Goal: Transaction & Acquisition: Purchase product/service

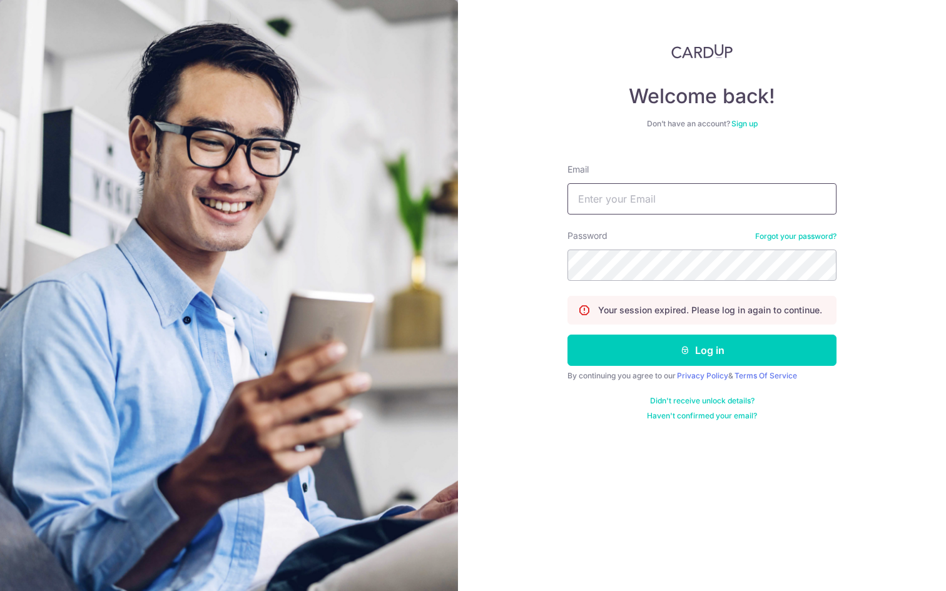
click at [662, 206] on input "Email" at bounding box center [701, 198] width 269 height 31
type input "willabelle.ong@gmail.com"
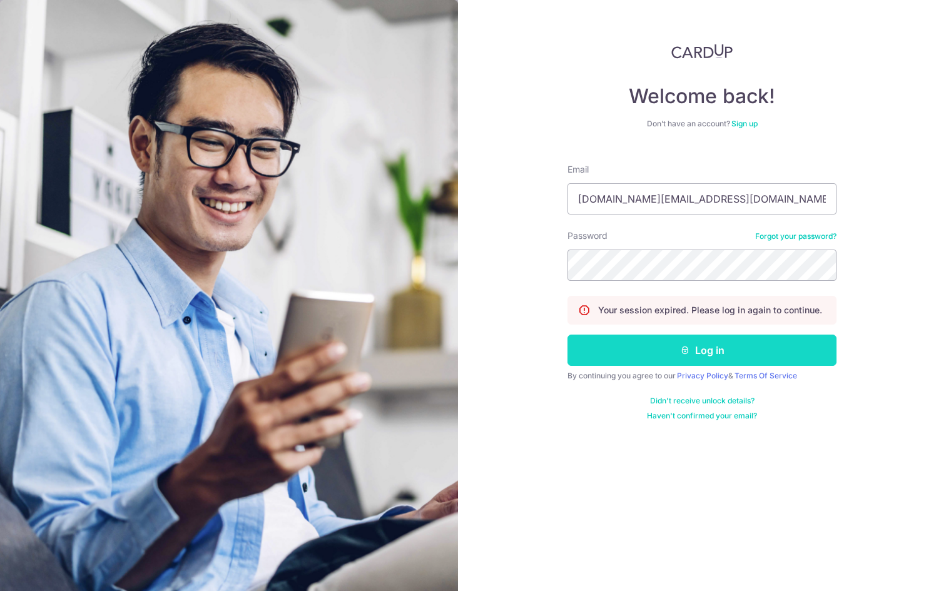
click at [661, 342] on button "Log in" at bounding box center [701, 350] width 269 height 31
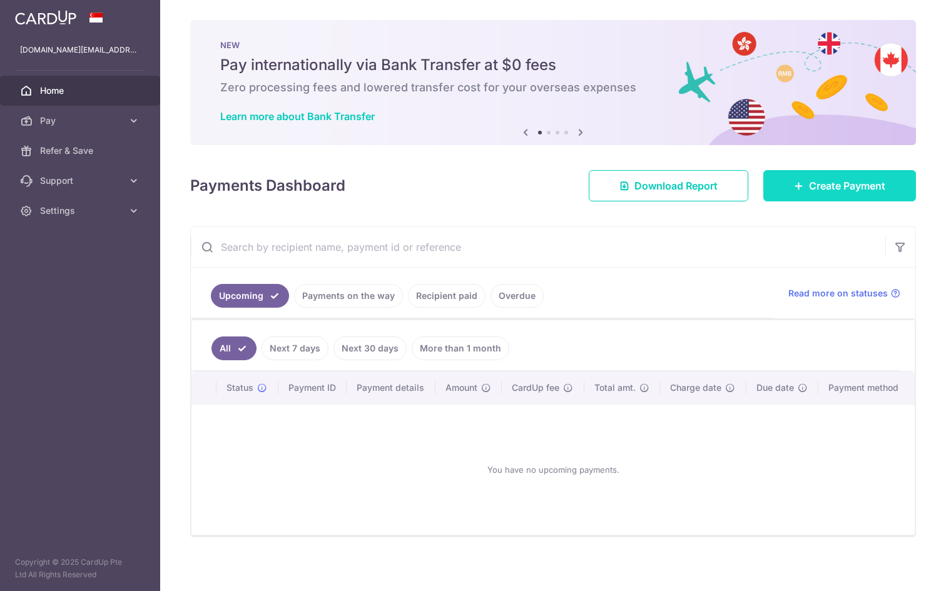
click at [829, 191] on span "Create Payment" at bounding box center [847, 185] width 76 height 15
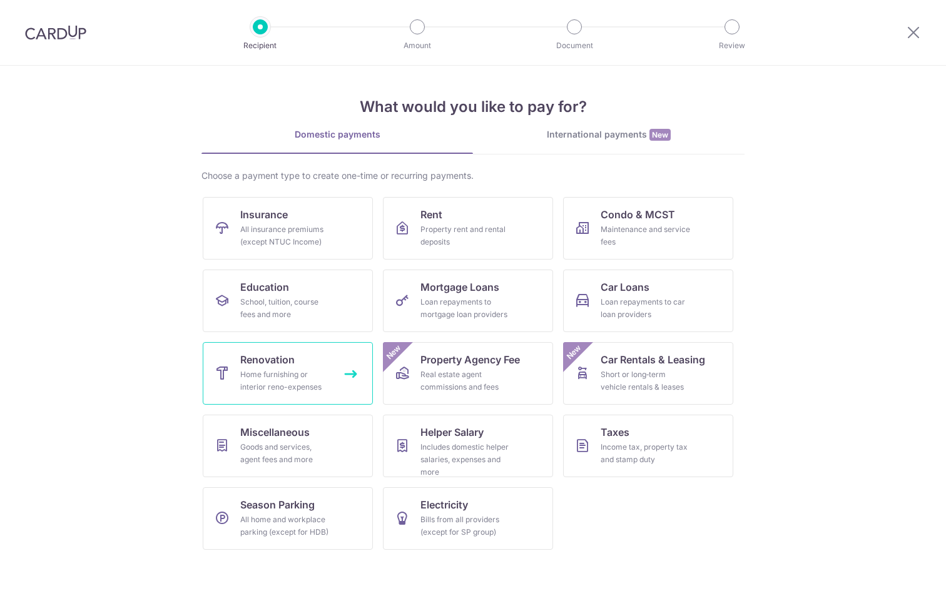
click at [275, 378] on div "Home furnishing or interior reno-expenses" at bounding box center [285, 380] width 90 height 25
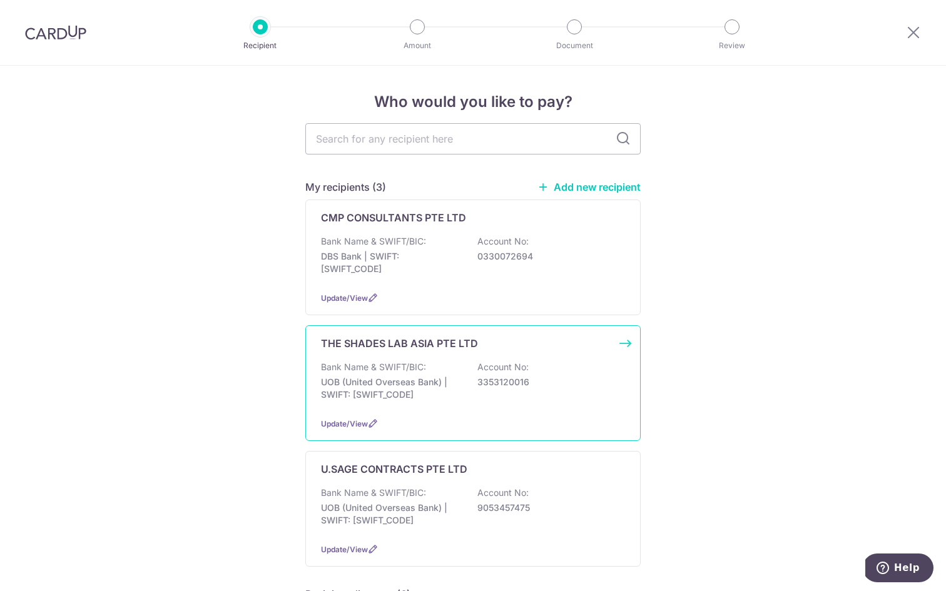
click at [457, 406] on div "Bank Name & SWIFT/BIC: UOB (United Overseas Bank) | SWIFT: UOVBSGSGXXX Account …" at bounding box center [473, 384] width 304 height 46
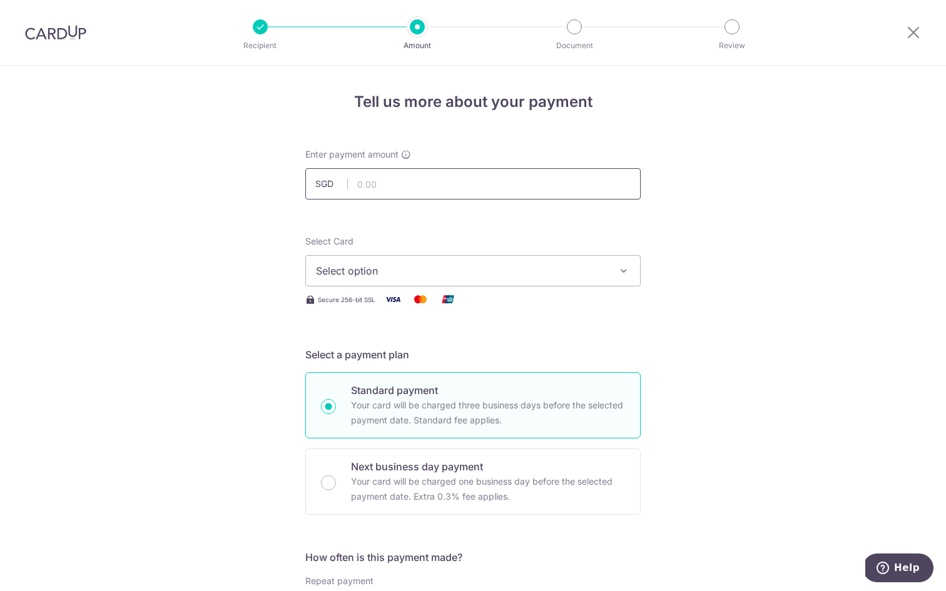
click at [420, 180] on input "text" at bounding box center [472, 183] width 335 height 31
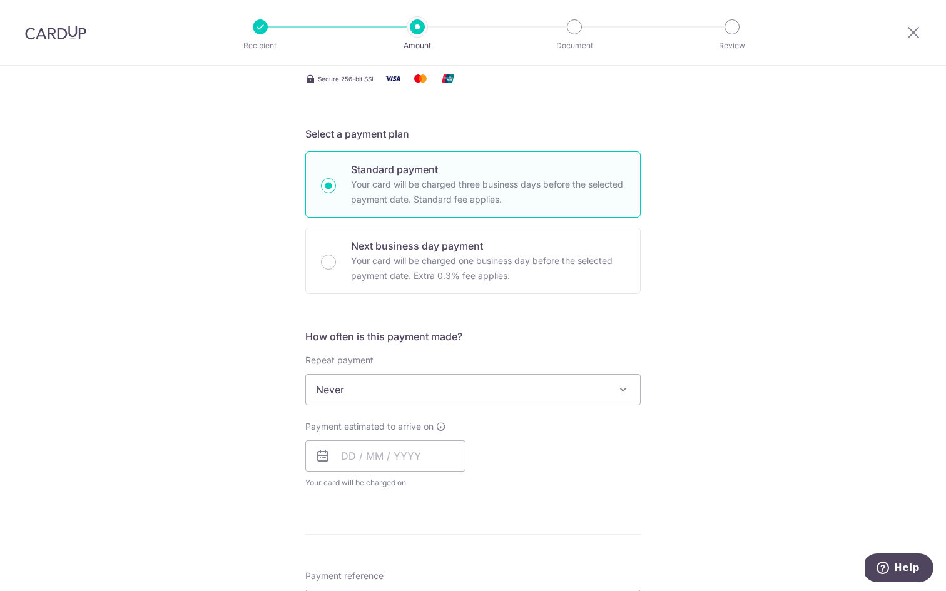
scroll to position [248, 0]
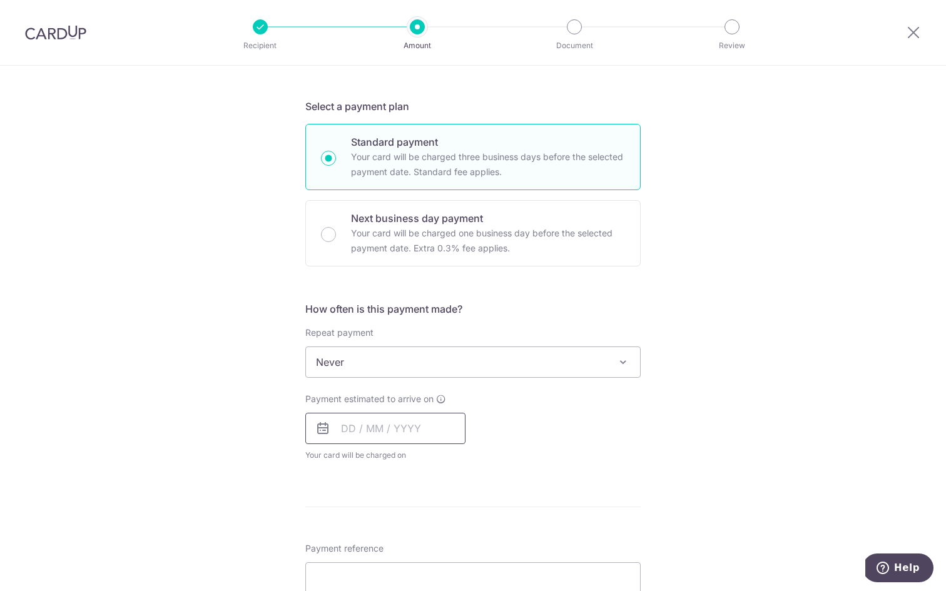
type input "20,718.23"
click at [400, 413] on input "text" at bounding box center [385, 428] width 160 height 31
click at [432, 568] on link "18" at bounding box center [431, 567] width 20 height 20
type input "18/09/2025"
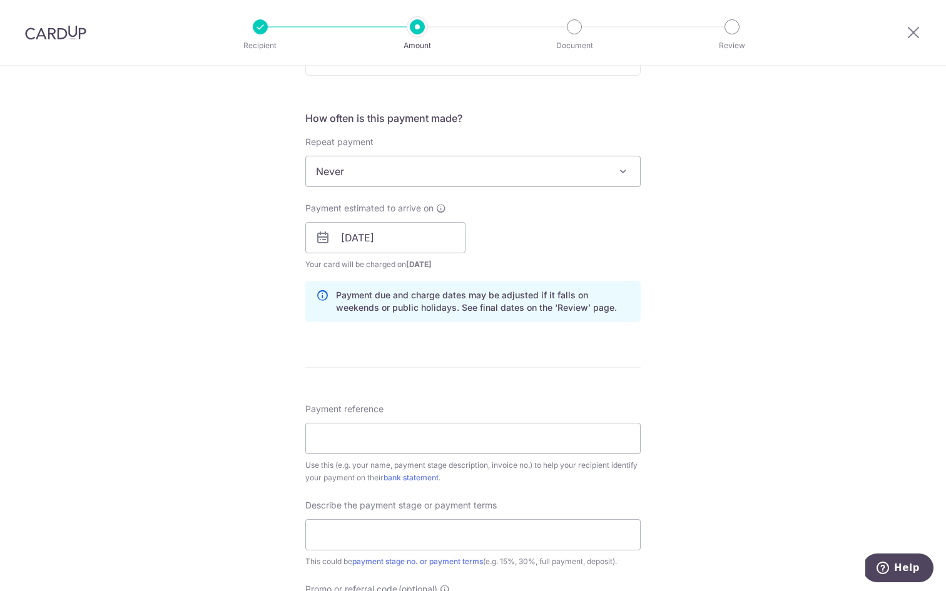
scroll to position [489, 0]
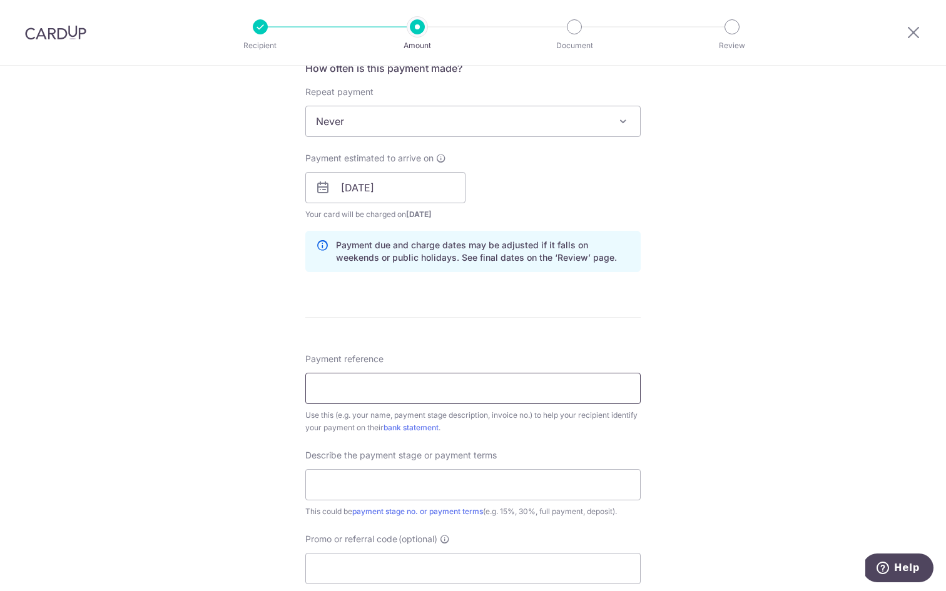
click at [474, 383] on input "Payment reference" at bounding box center [472, 388] width 335 height 31
type input "DEP2508-0123"
click at [437, 475] on input "text" at bounding box center [472, 484] width 335 height 31
type input "First 50%"
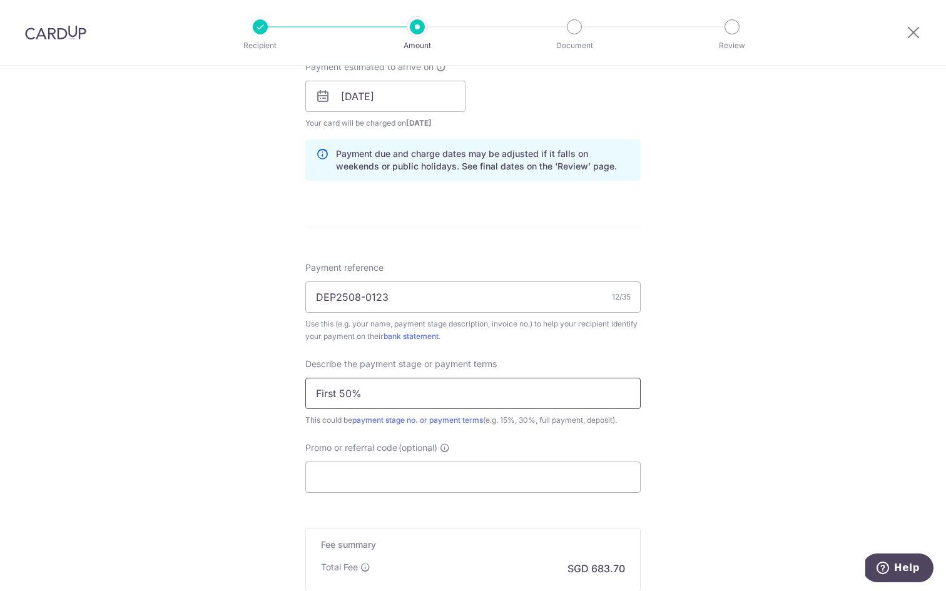
scroll to position [580, 0]
click at [438, 485] on input "Promo or referral code (optional)" at bounding box center [472, 477] width 335 height 31
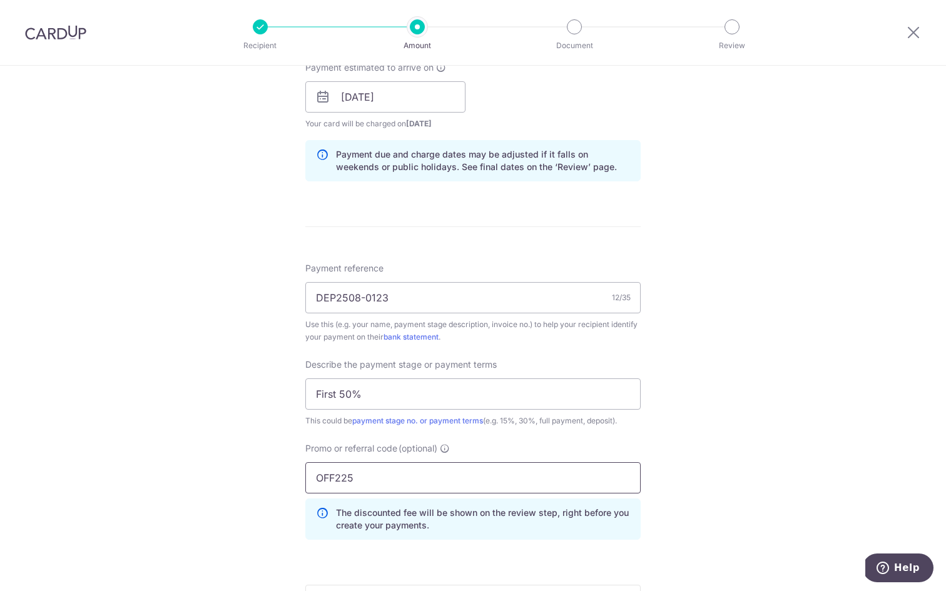
scroll to position [798, 0]
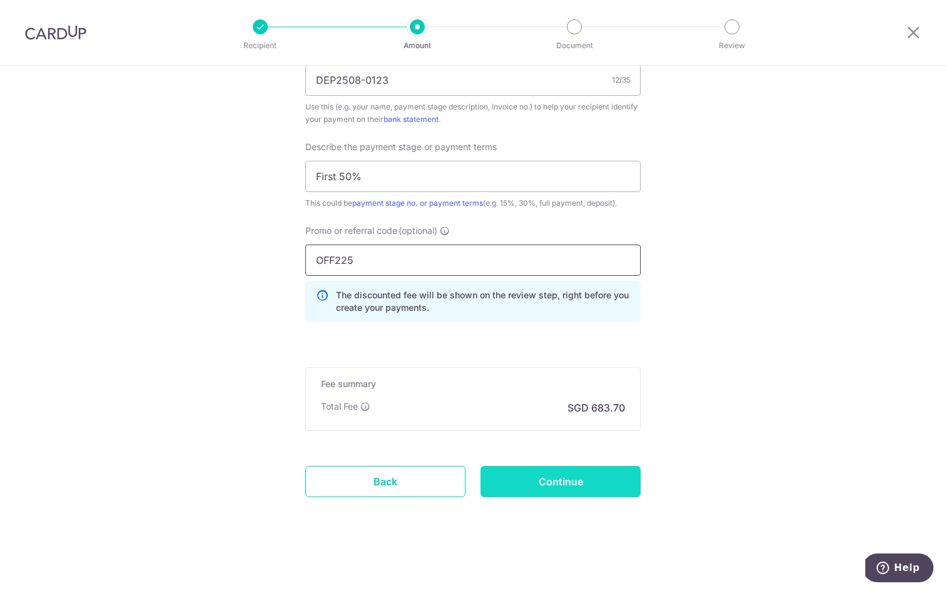
type input "OFF225"
click at [525, 488] on input "Continue" at bounding box center [560, 481] width 160 height 31
type input "Create Schedule"
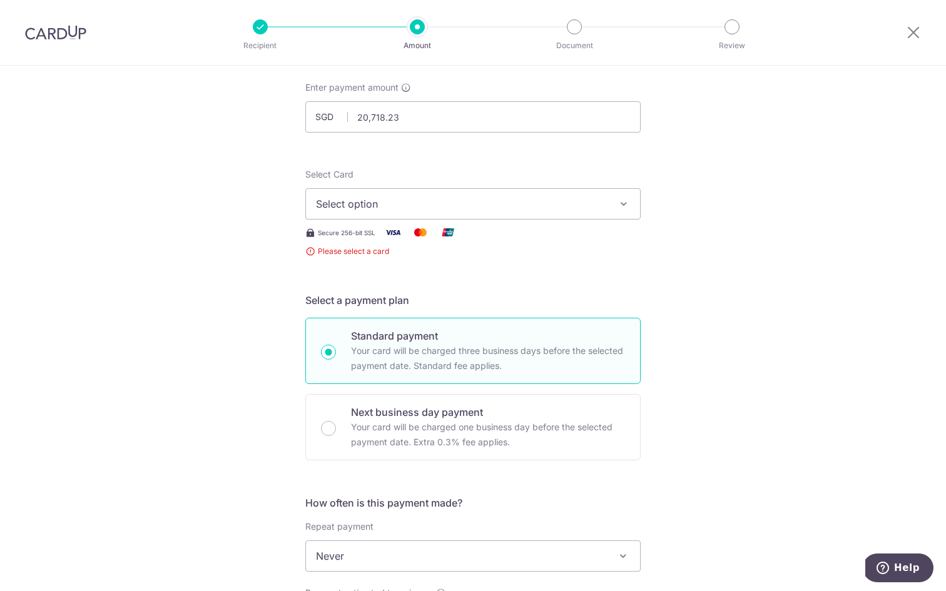
scroll to position [37, 0]
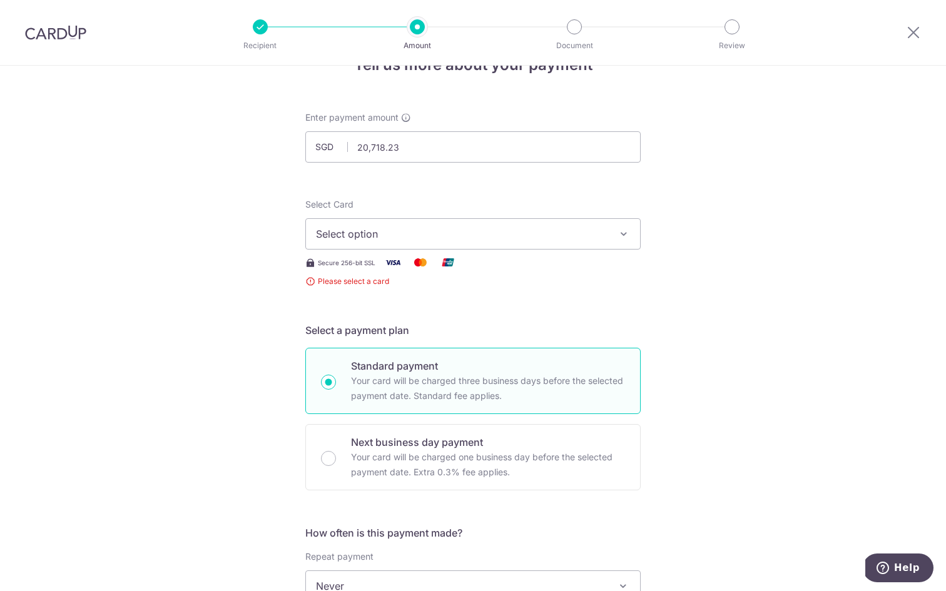
click at [393, 225] on button "Select option" at bounding box center [472, 233] width 335 height 31
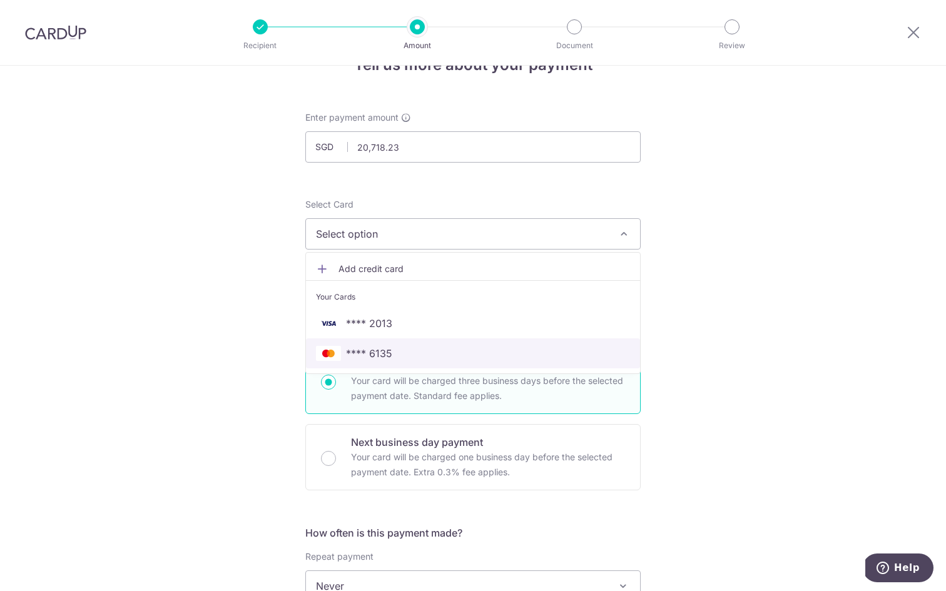
click at [405, 347] on span "**** 6135" at bounding box center [473, 353] width 314 height 15
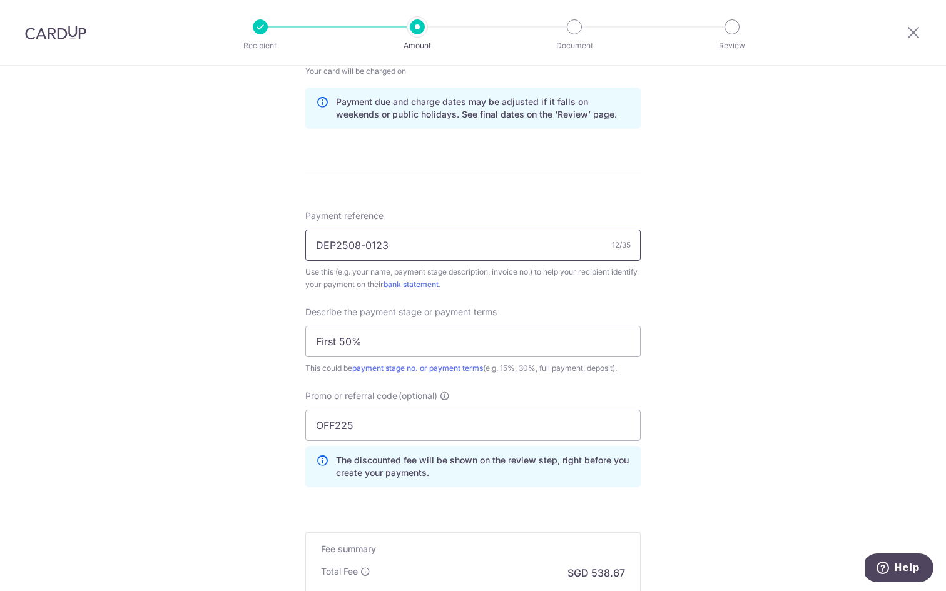
scroll to position [798, 0]
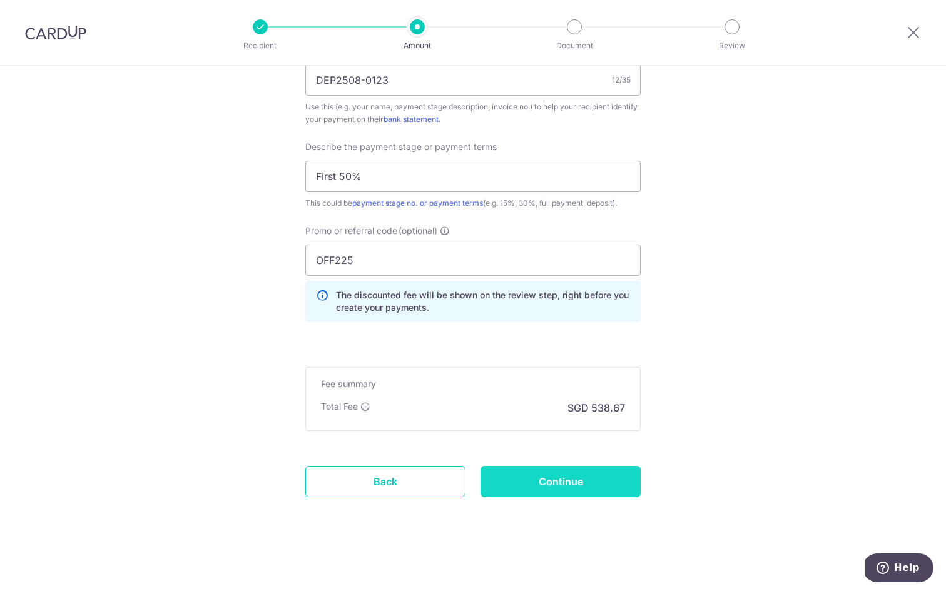
click at [552, 480] on input "Continue" at bounding box center [560, 481] width 160 height 31
type input "Create Schedule"
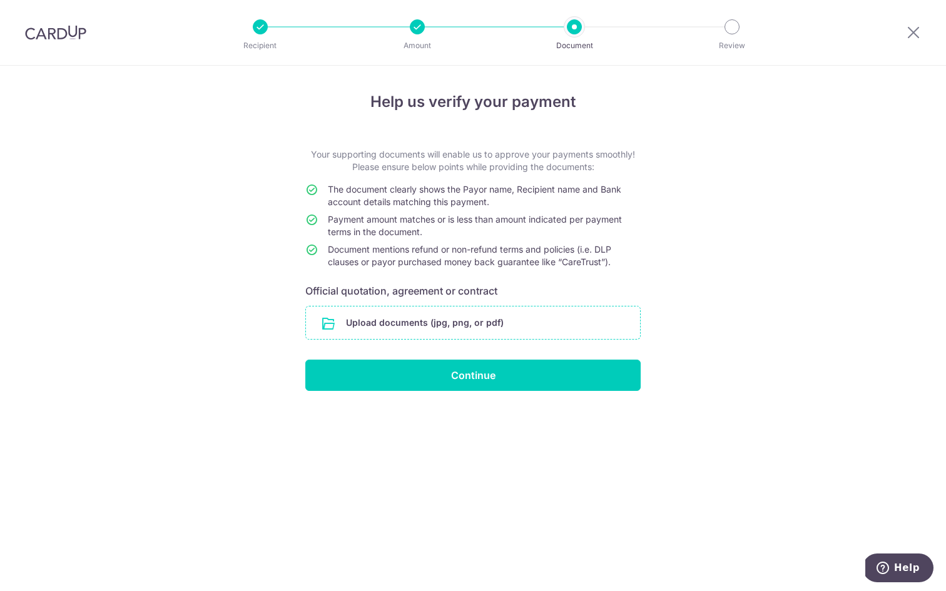
click at [450, 331] on input "file" at bounding box center [473, 322] width 334 height 33
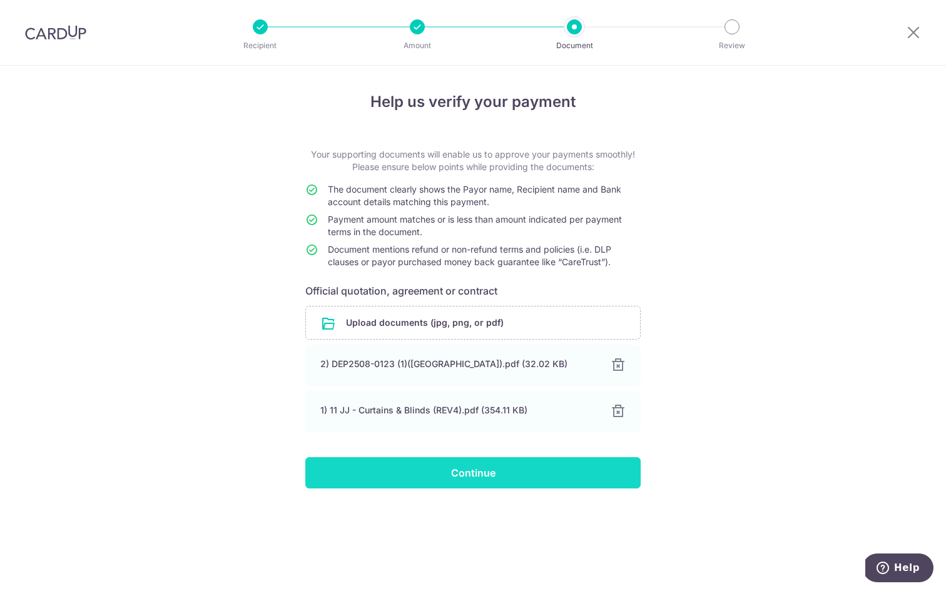
click at [460, 484] on input "Continue" at bounding box center [472, 472] width 335 height 31
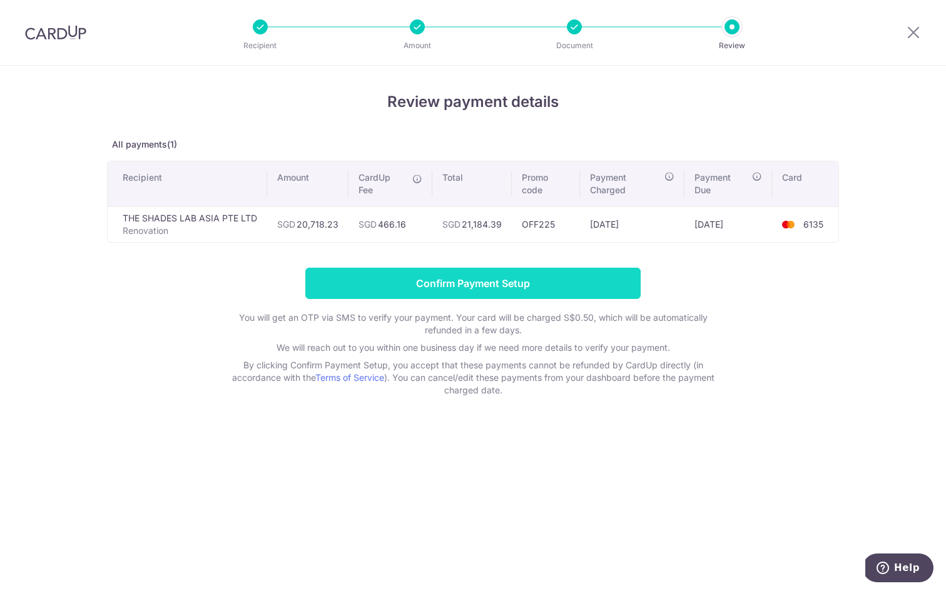
click at [482, 275] on input "Confirm Payment Setup" at bounding box center [472, 283] width 335 height 31
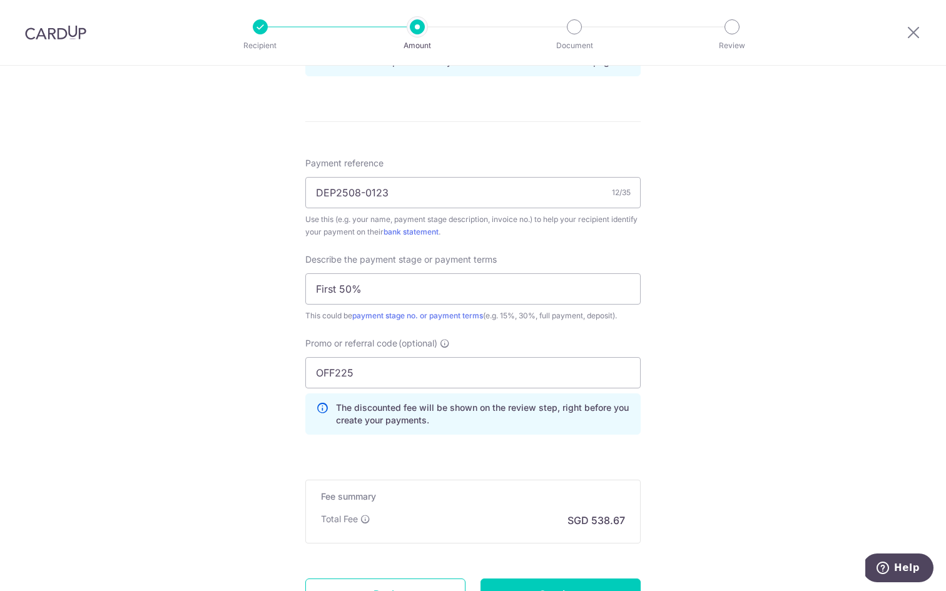
scroll to position [849, 0]
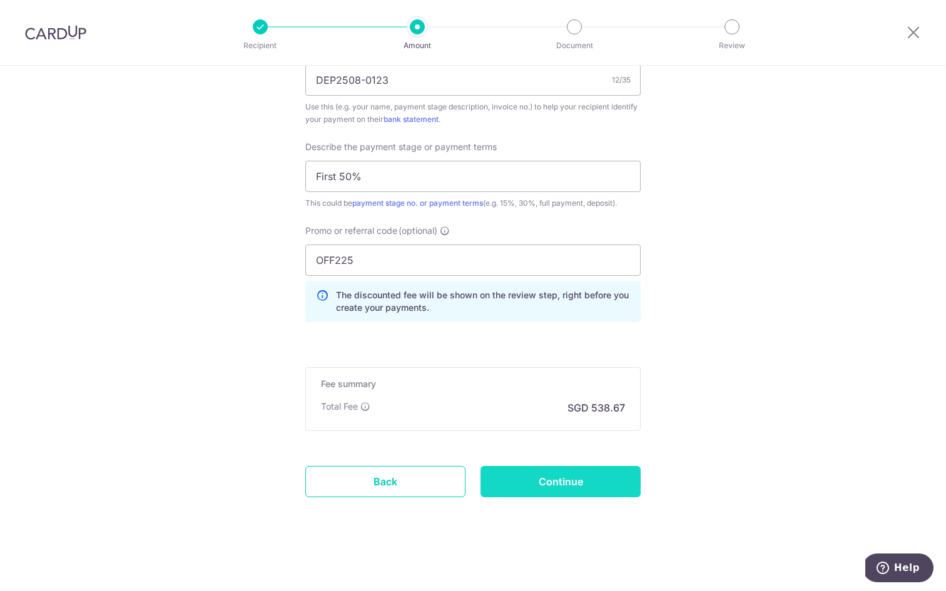
click at [530, 487] on input "Continue" at bounding box center [560, 481] width 160 height 31
type input "Update Schedule"
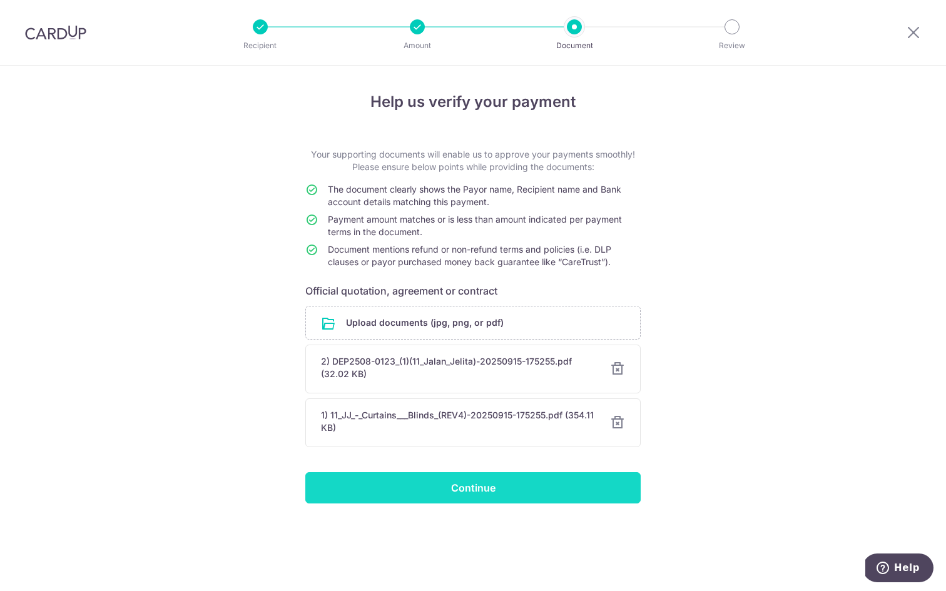
click at [492, 500] on input "Continue" at bounding box center [472, 487] width 335 height 31
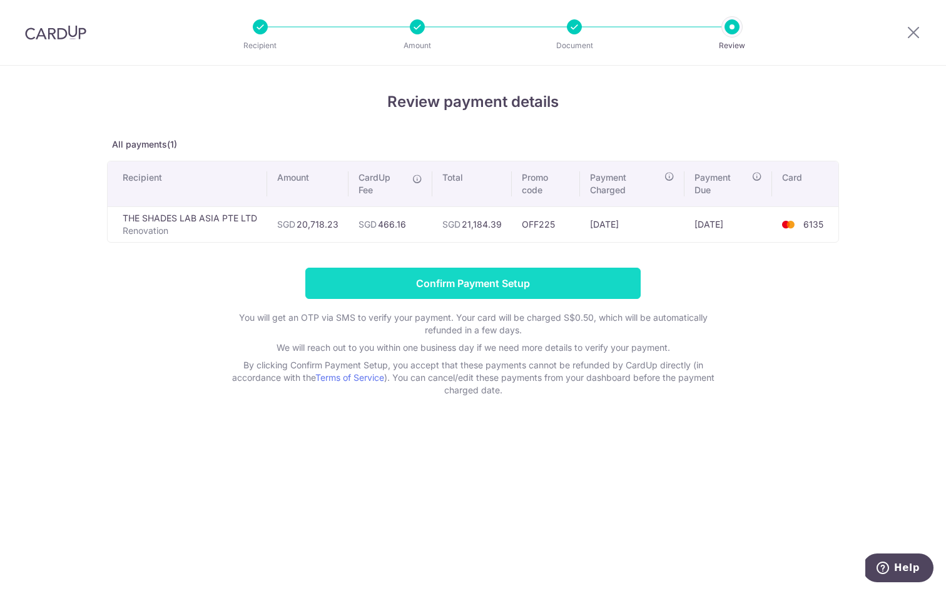
click at [515, 286] on input "Confirm Payment Setup" at bounding box center [472, 283] width 335 height 31
